Goal: Information Seeking & Learning: Learn about a topic

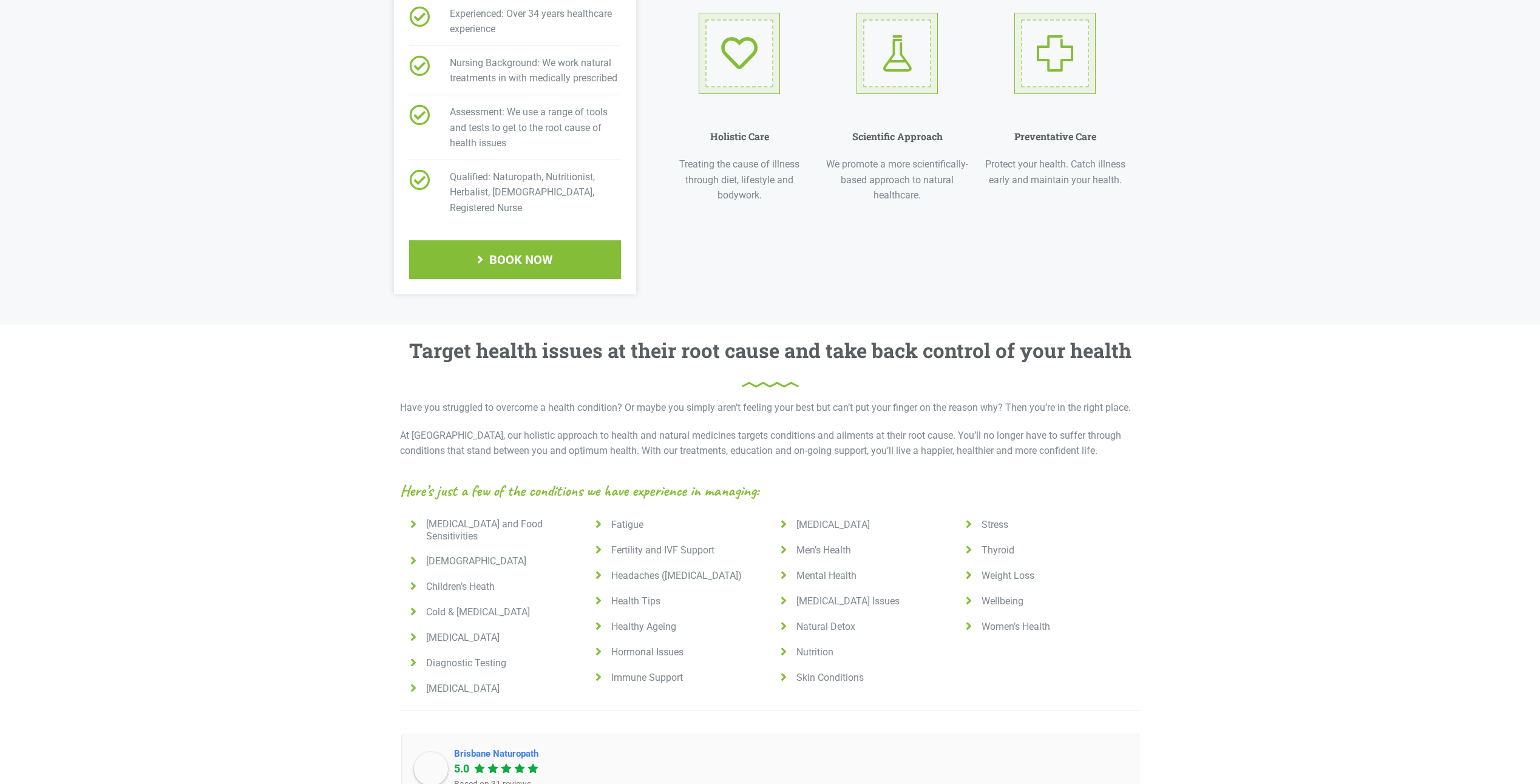
scroll to position [607, 0]
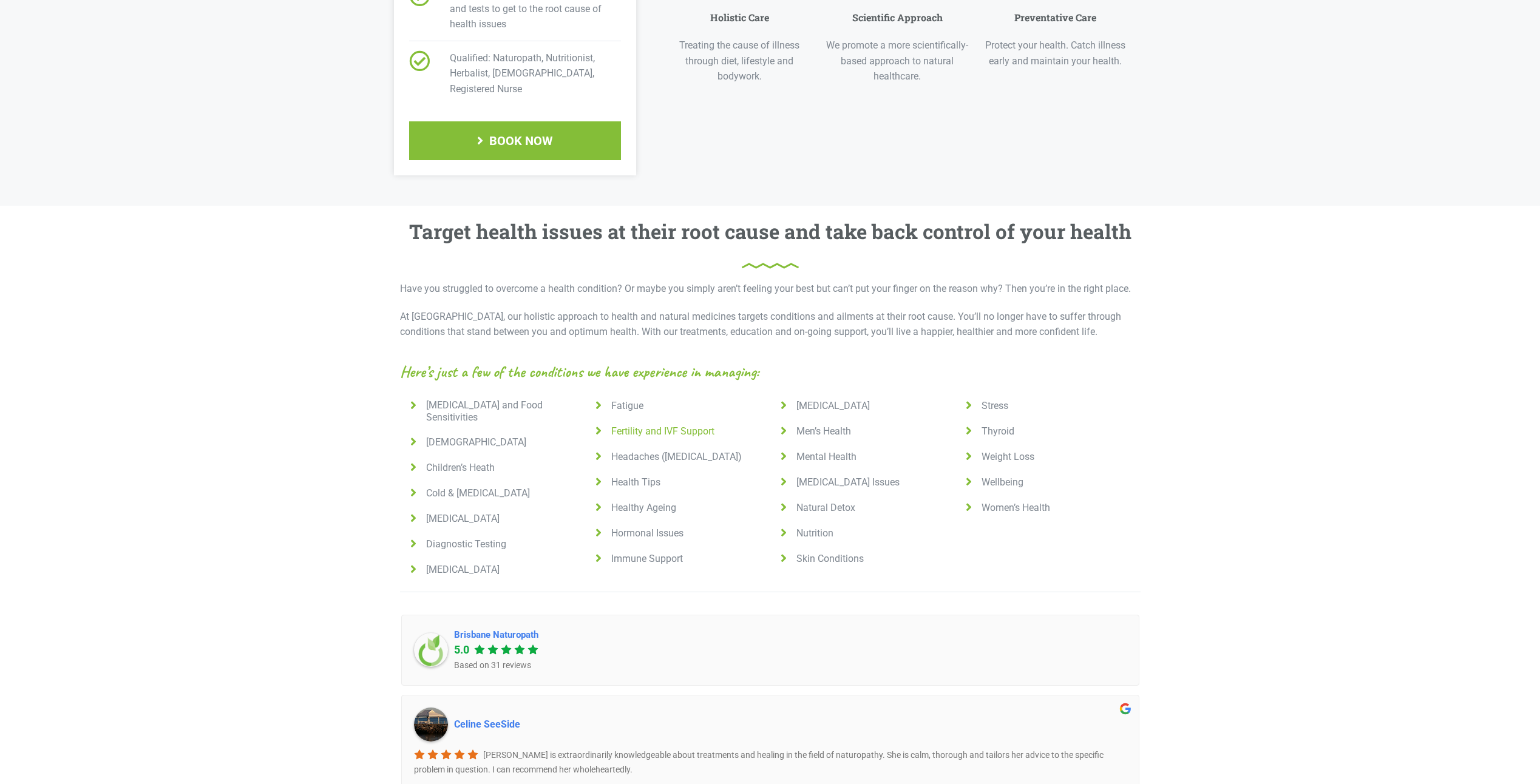
click at [598, 425] on icon at bounding box center [599, 431] width 15 height 12
click at [970, 399] on icon at bounding box center [969, 405] width 15 height 12
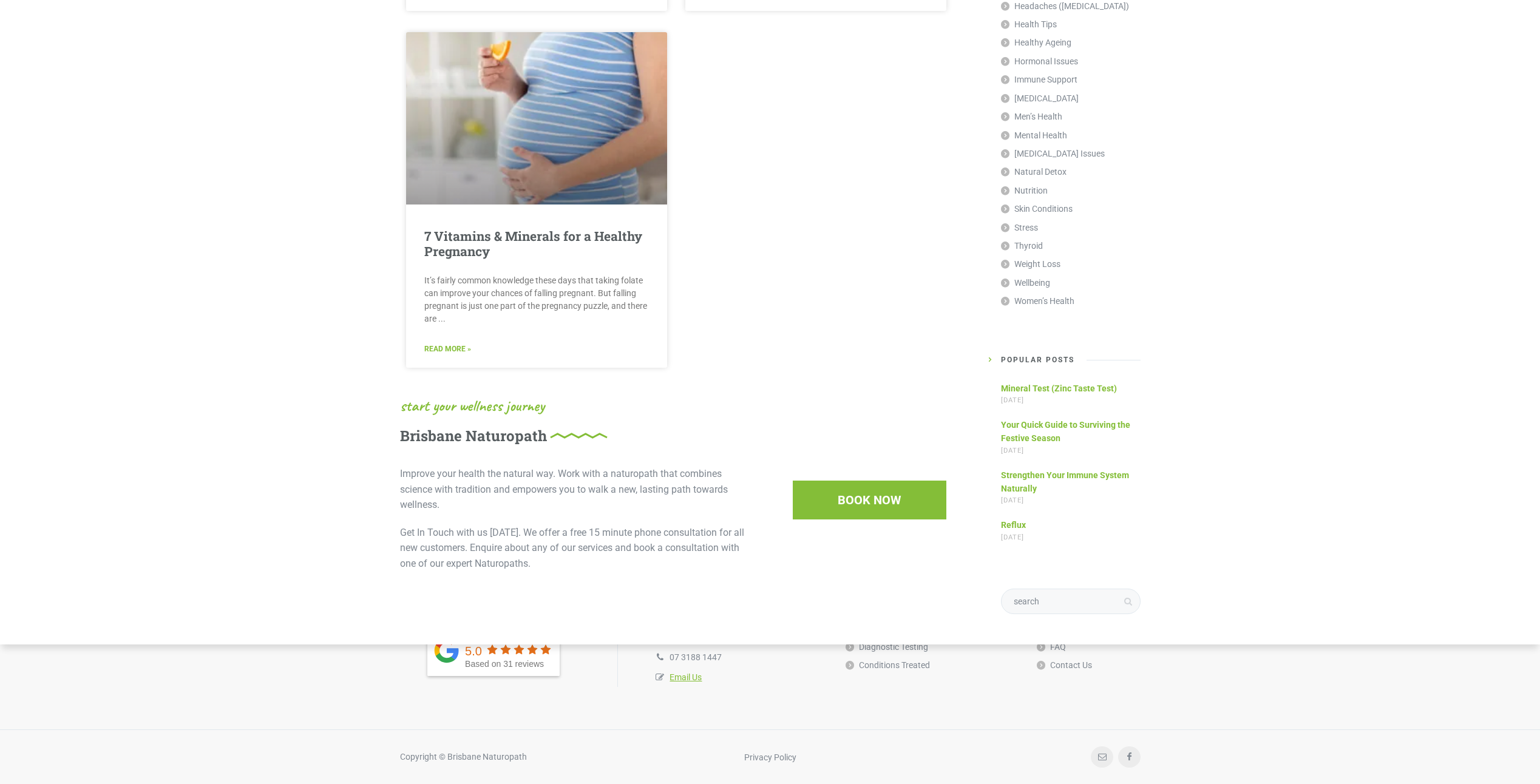
scroll to position [1323, 0]
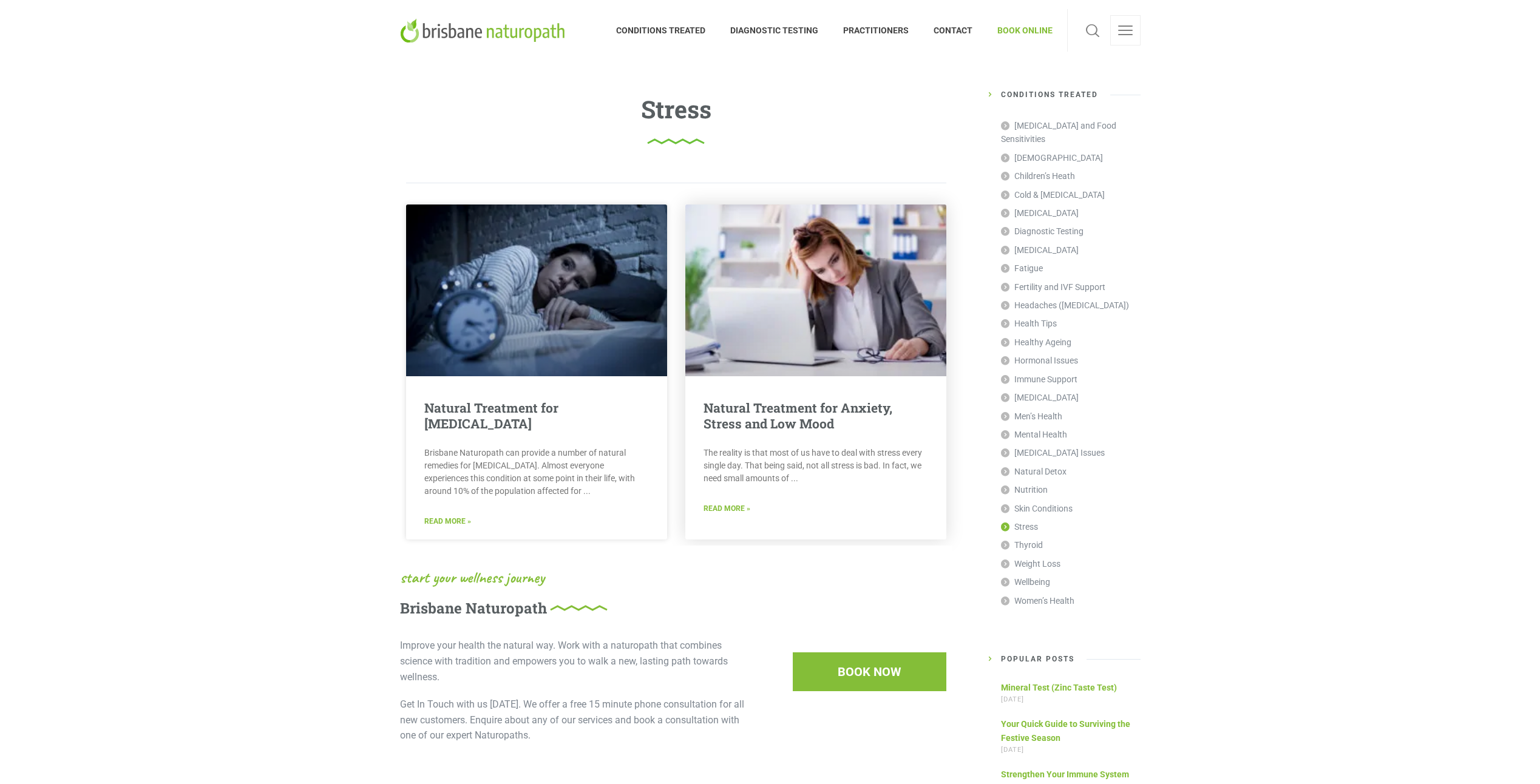
click at [747, 420] on link "Natural Treatment for Anxiety, Stress and Low Mood" at bounding box center [798, 415] width 189 height 32
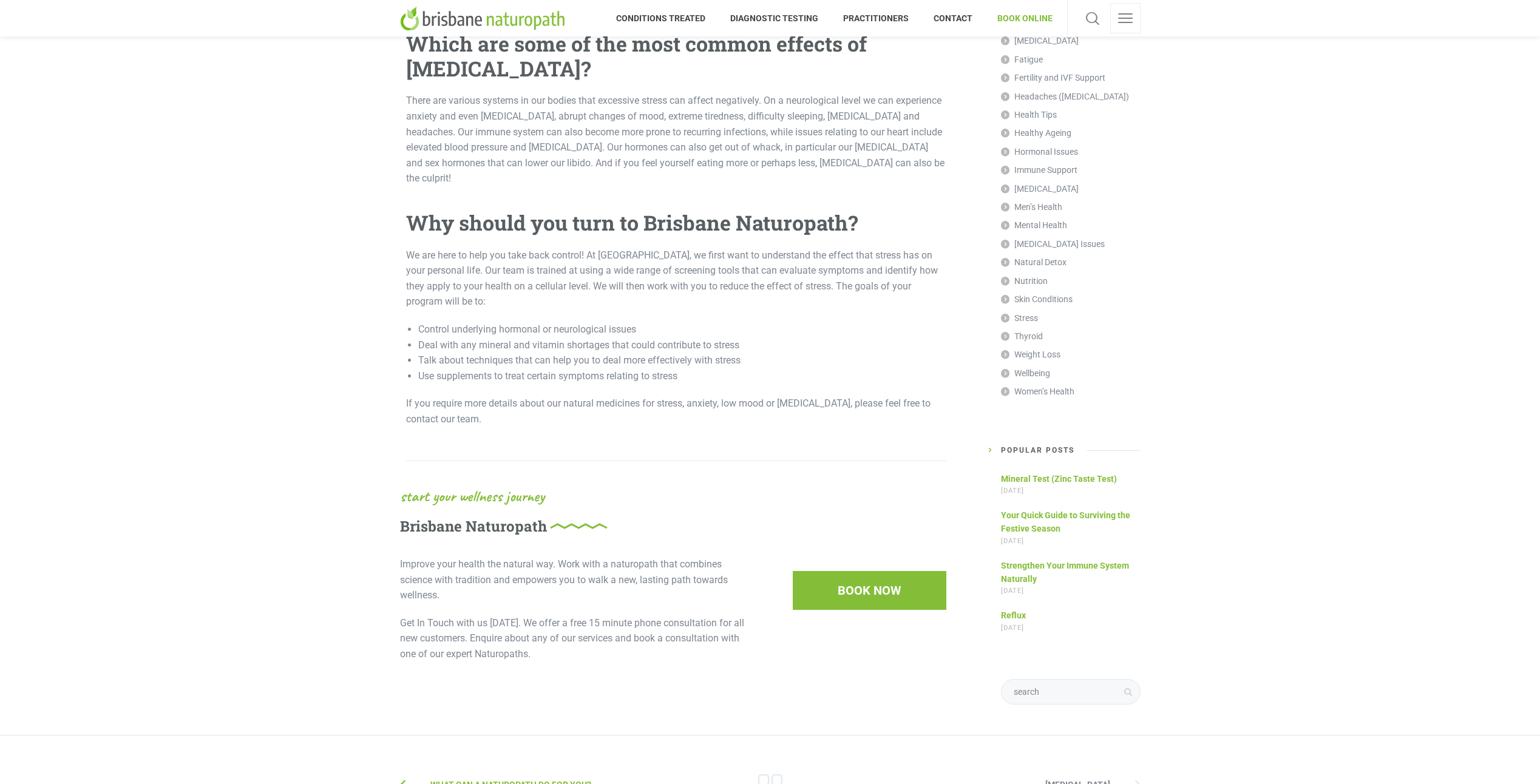
scroll to position [803, 0]
